Goal: Information Seeking & Learning: Find specific fact

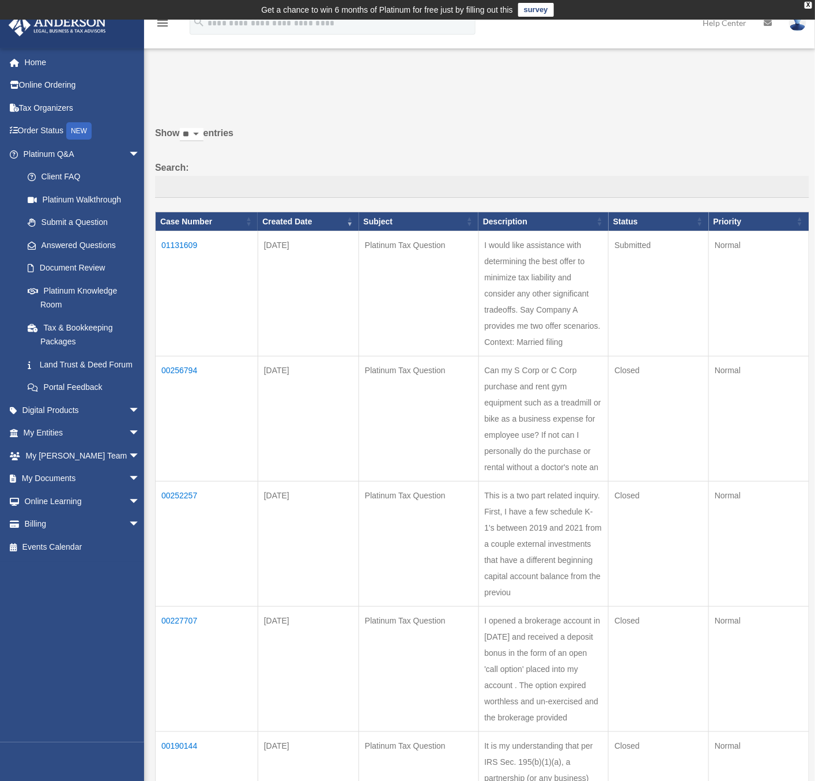
click at [178, 239] on td "01131609" at bounding box center [207, 293] width 103 height 125
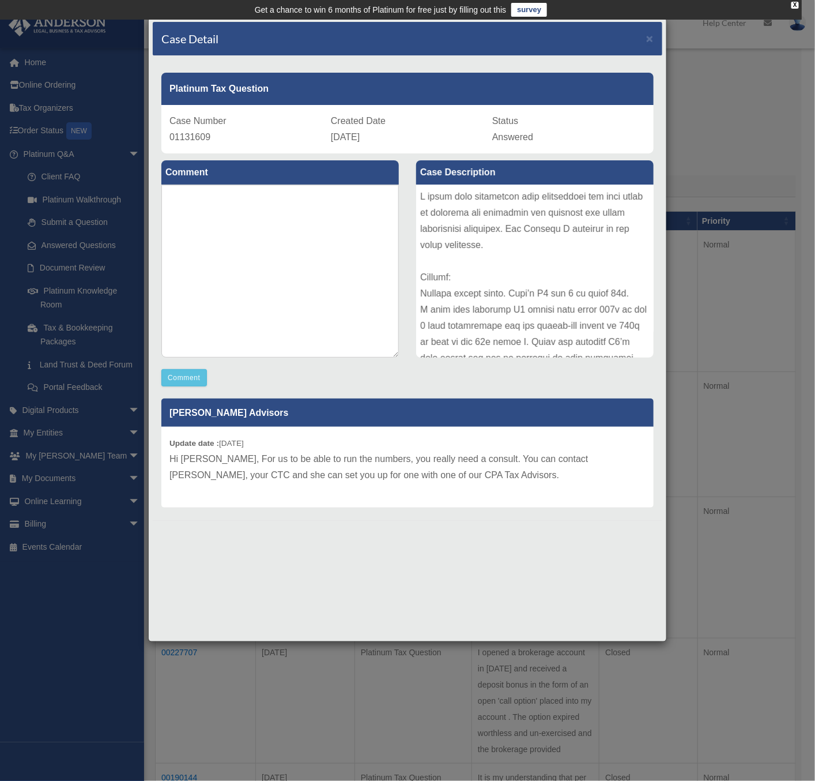
click at [484, 473] on p "Hi [PERSON_NAME], For us to be able to run the numbers, you really need a consu…" at bounding box center [407, 467] width 476 height 32
click at [649, 33] on span "×" at bounding box center [649, 38] width 7 height 13
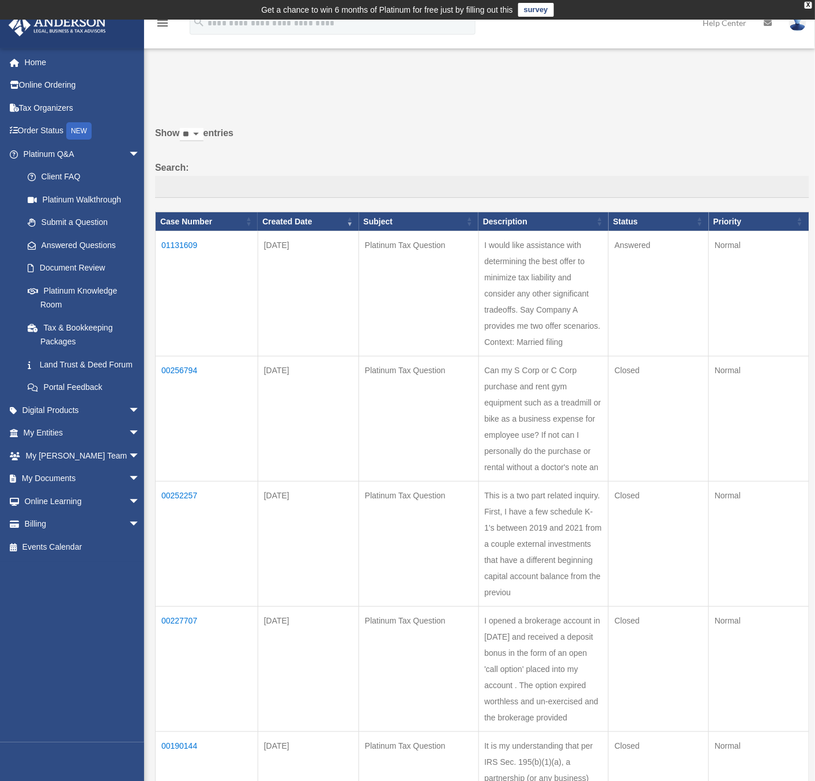
click at [191, 247] on td "01131609" at bounding box center [207, 293] width 103 height 125
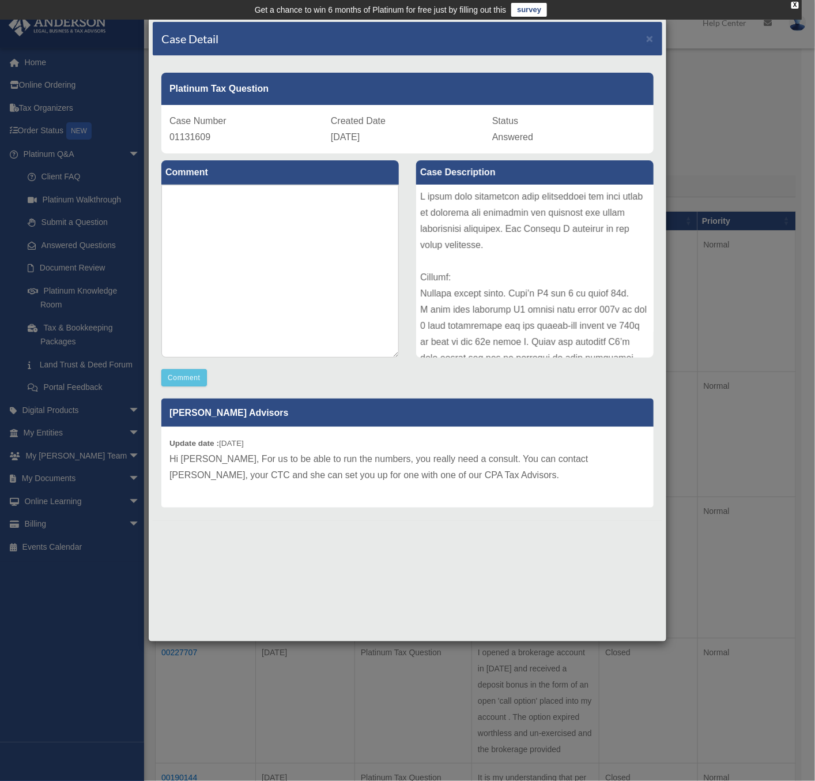
click at [493, 220] on div at bounding box center [535, 270] width 238 height 173
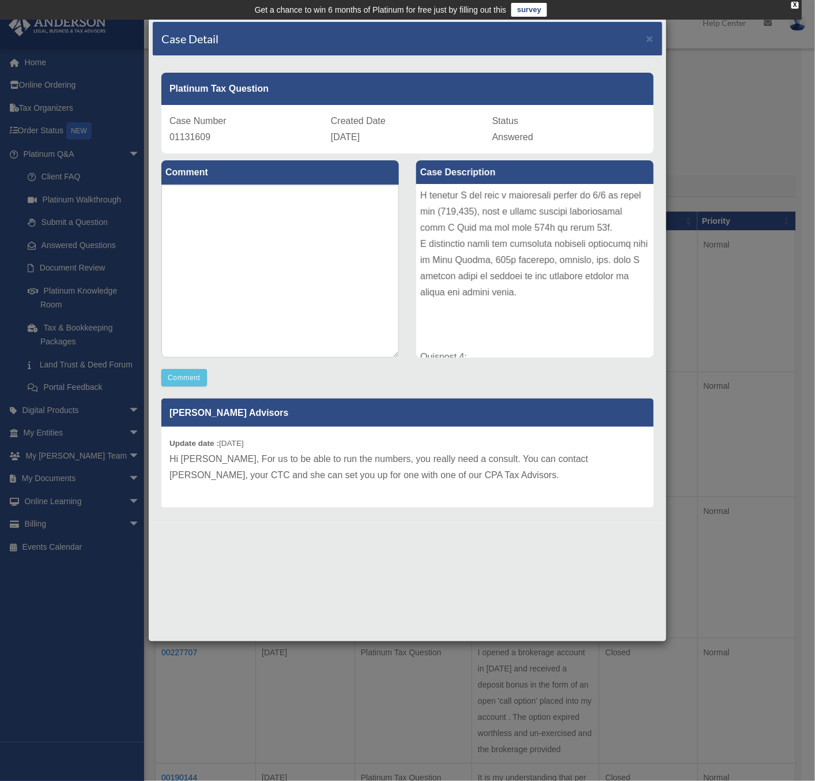
scroll to position [346, 0]
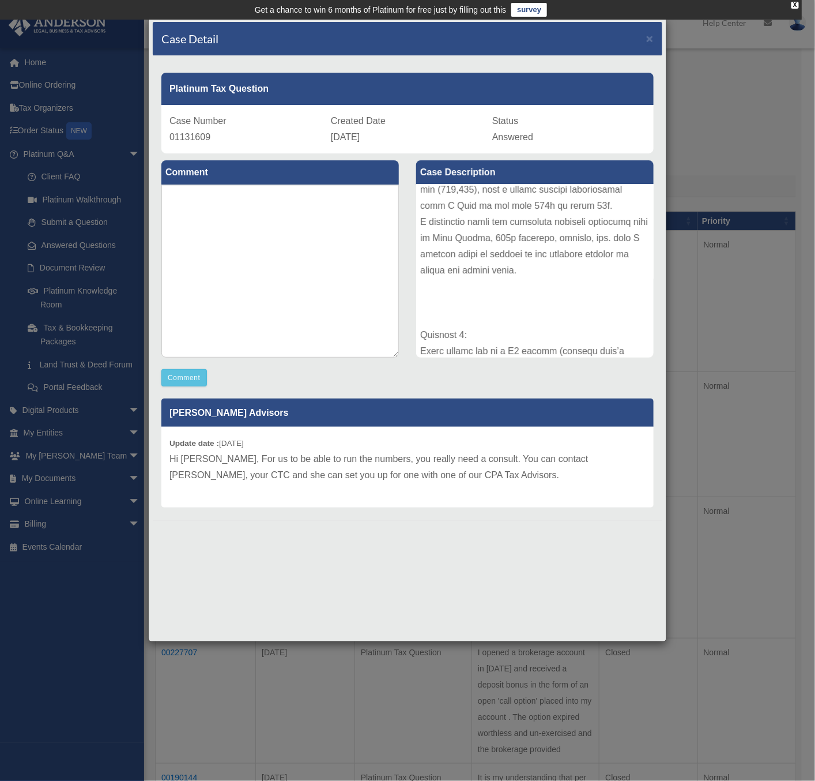
click at [483, 272] on div at bounding box center [535, 270] width 238 height 173
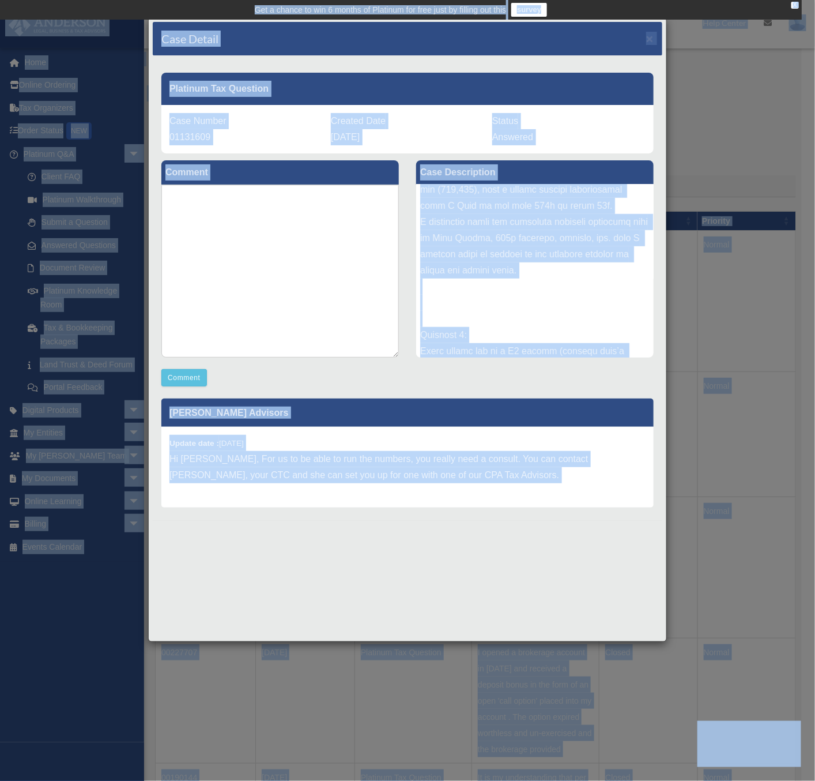
click at [533, 279] on div at bounding box center [535, 270] width 238 height 173
